Goal: Transaction & Acquisition: Purchase product/service

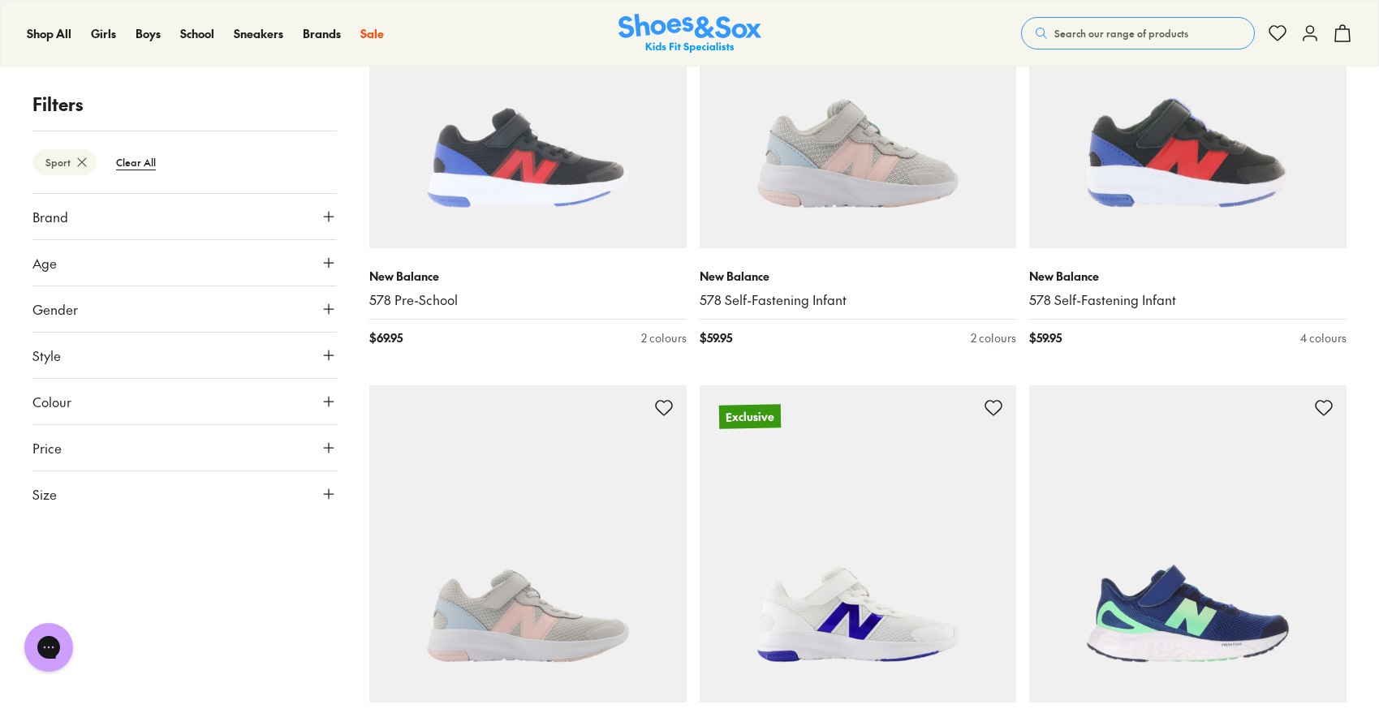
scroll to position [2295, 0]
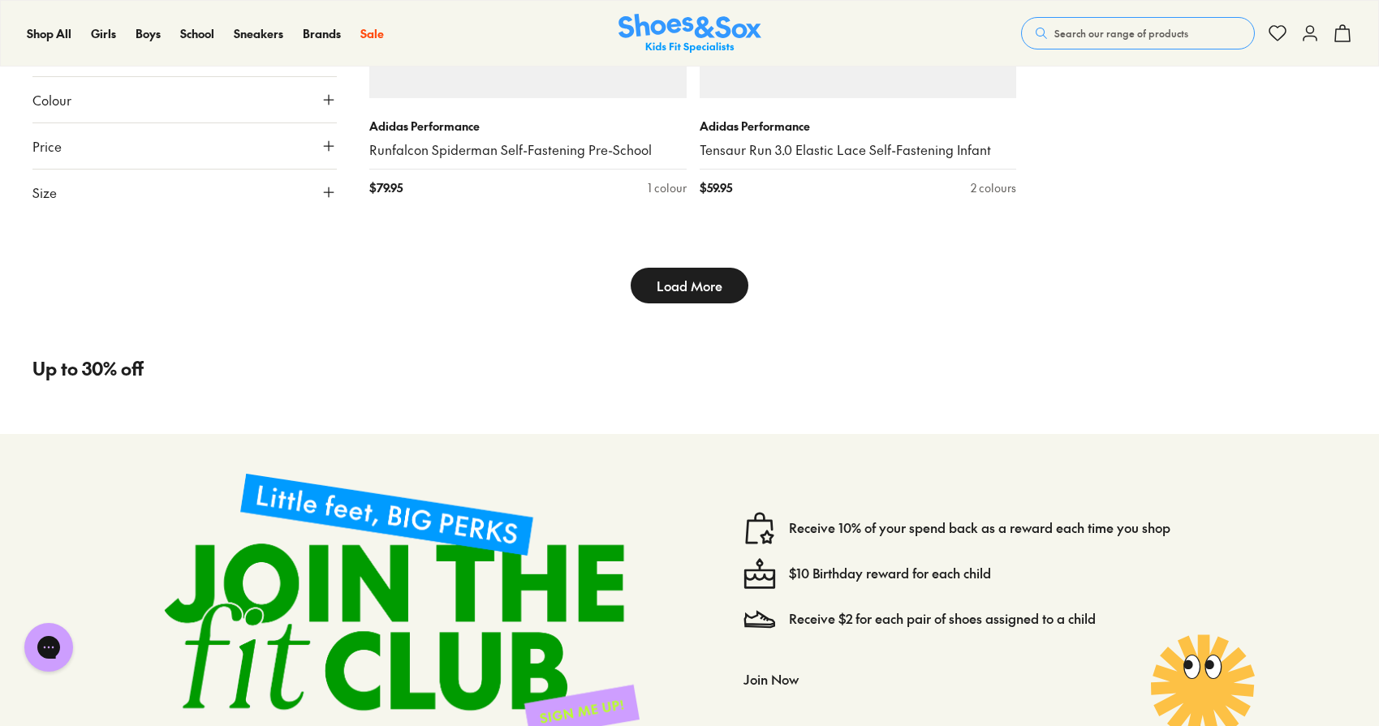
scroll to position [5172, 0]
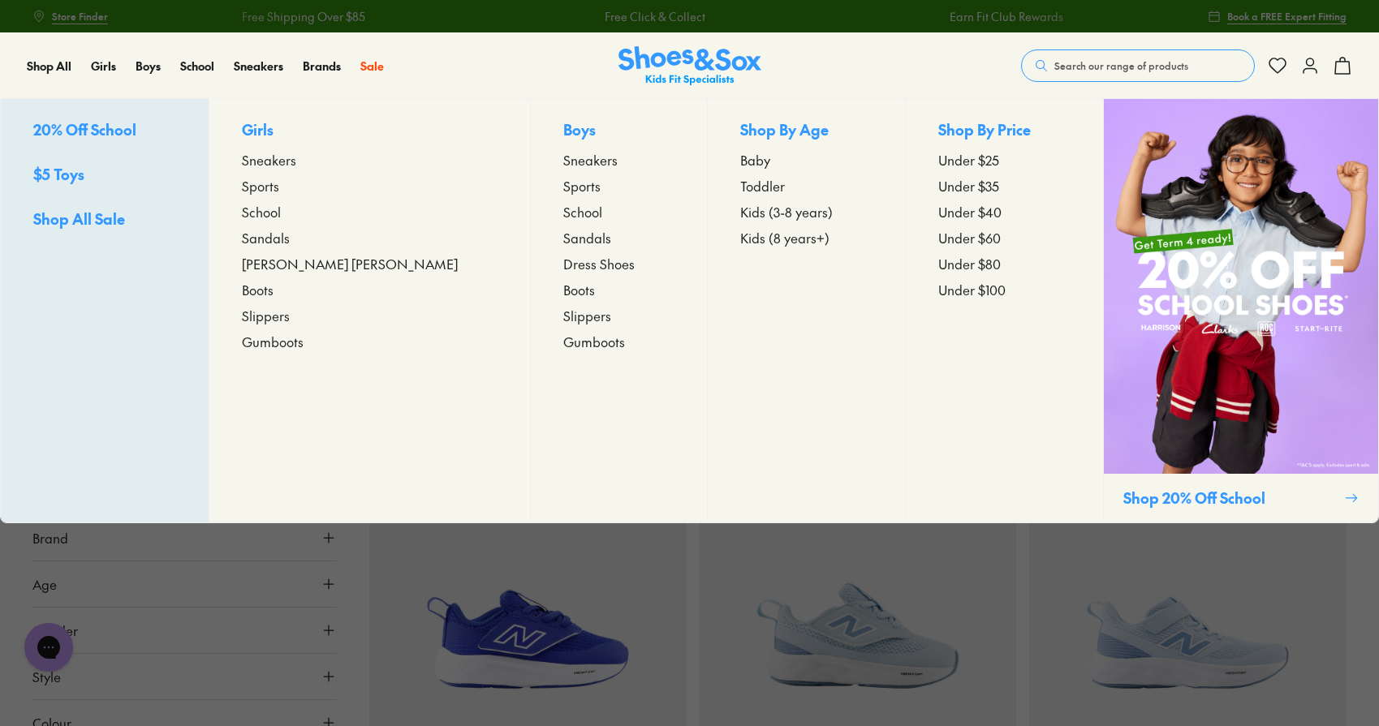
click at [740, 214] on span "Kids (3-8 years)" at bounding box center [786, 211] width 93 height 19
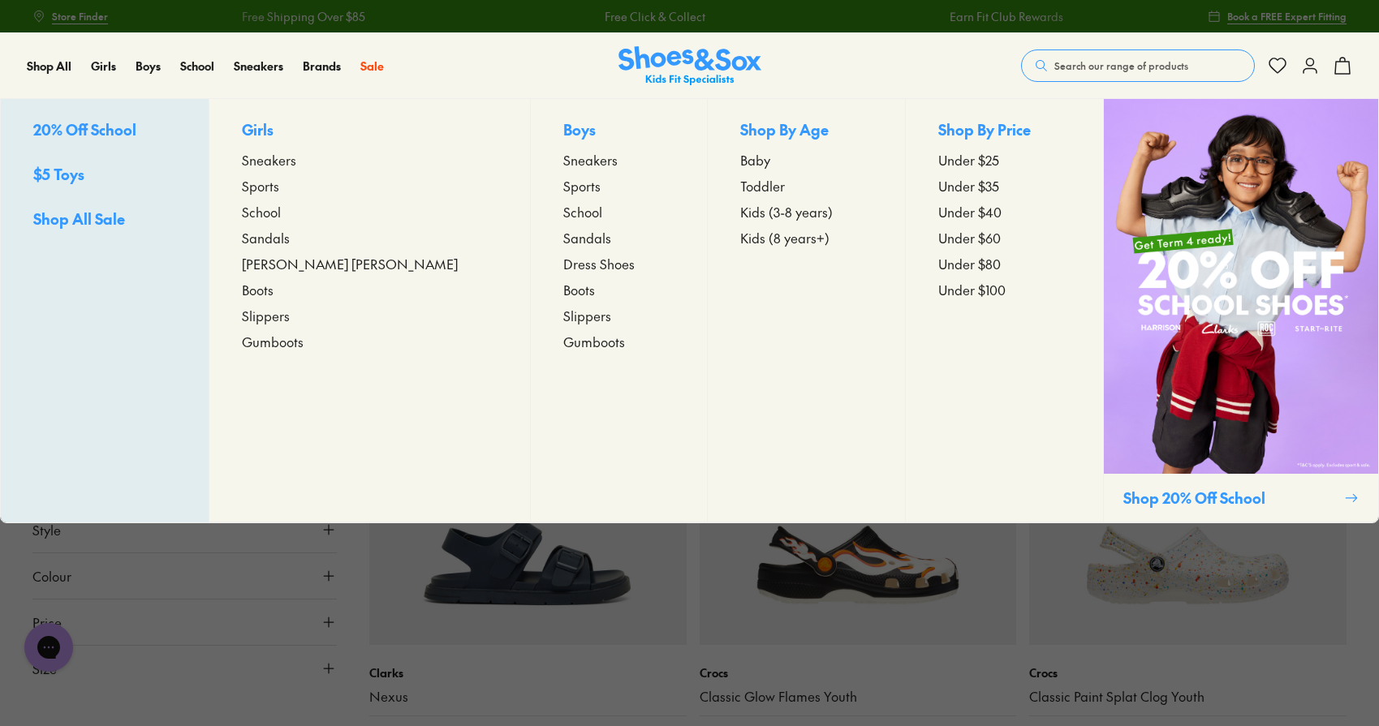
click at [563, 188] on span "Sports" at bounding box center [581, 185] width 37 height 19
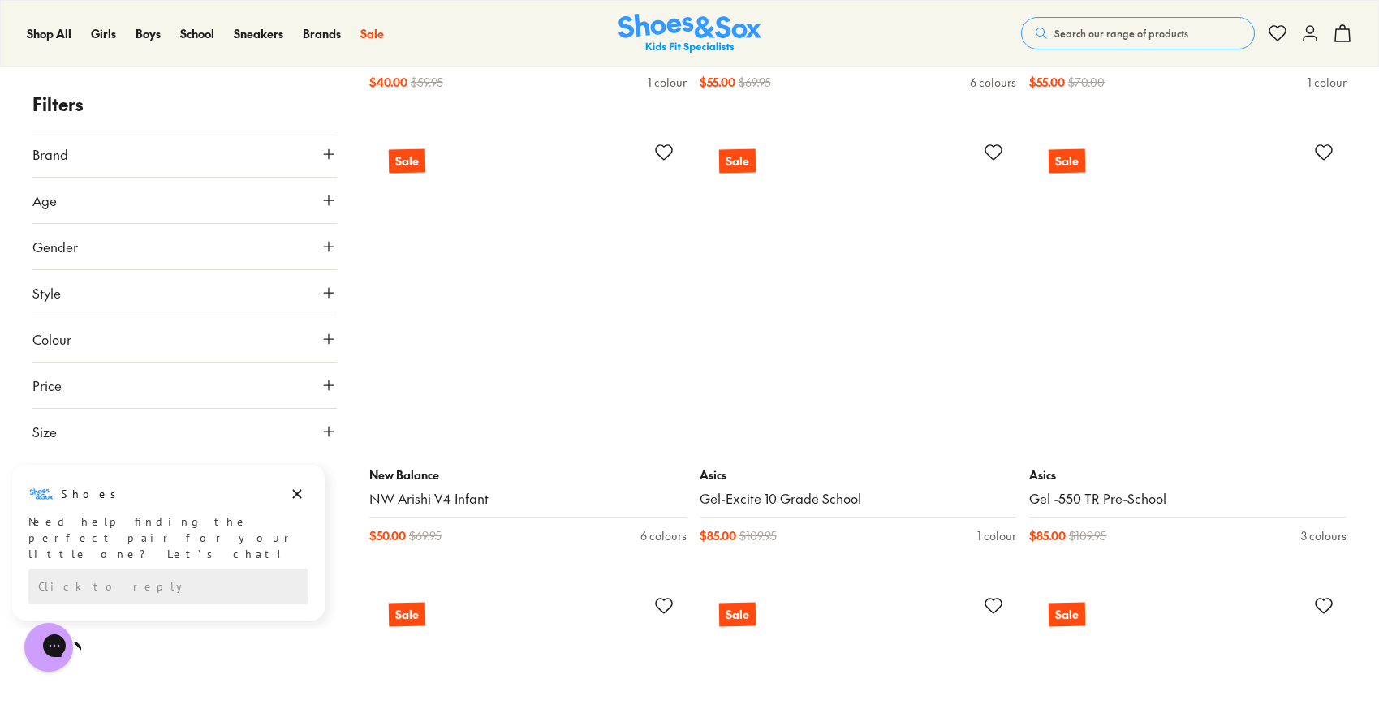
scroll to position [8855, 0]
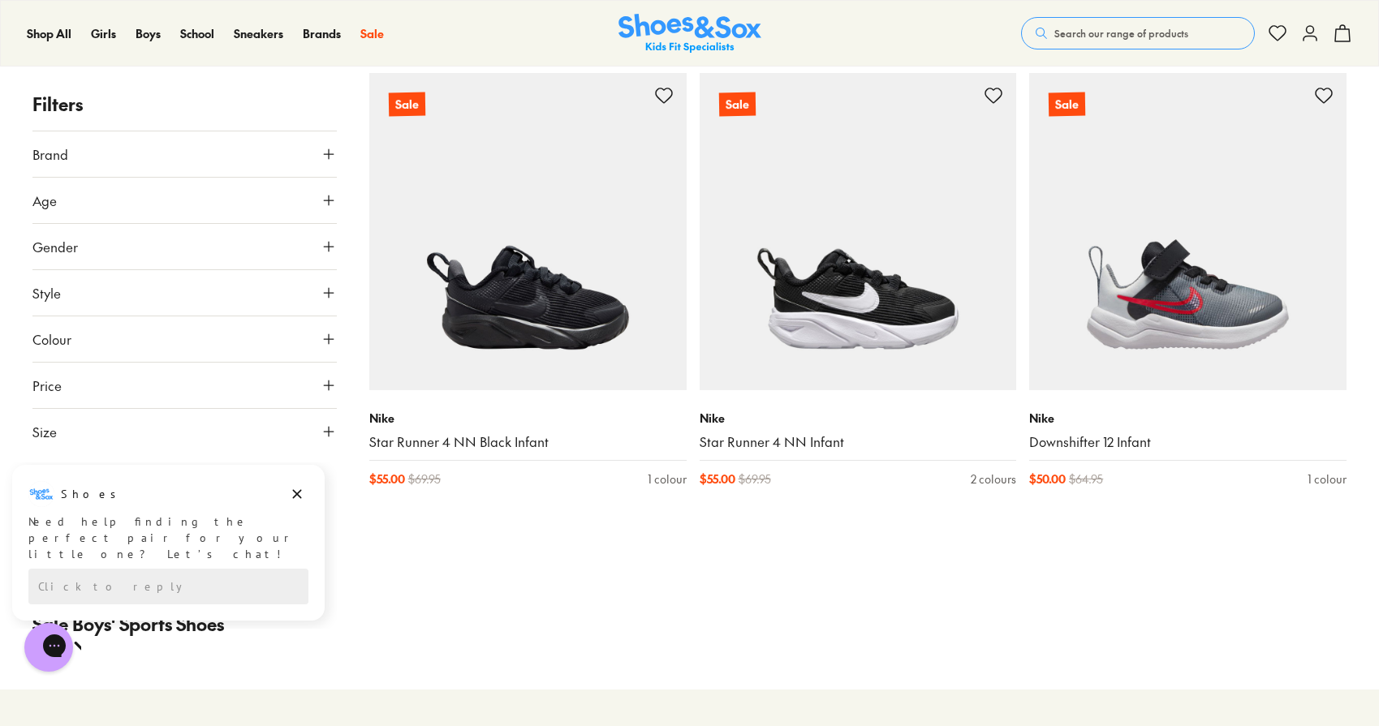
scroll to position [10248, 0]
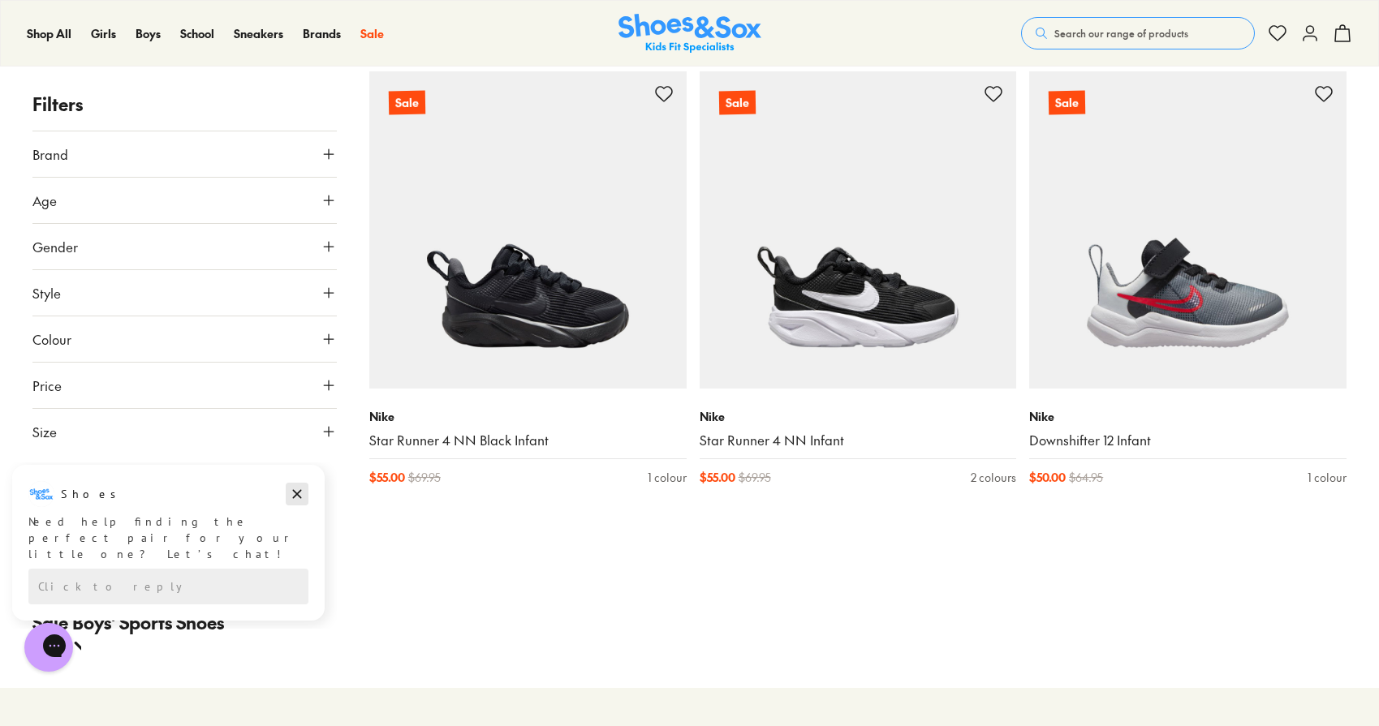
click at [291, 490] on icon "Dismiss campaign" at bounding box center [297, 493] width 16 height 19
